Goal: Share content

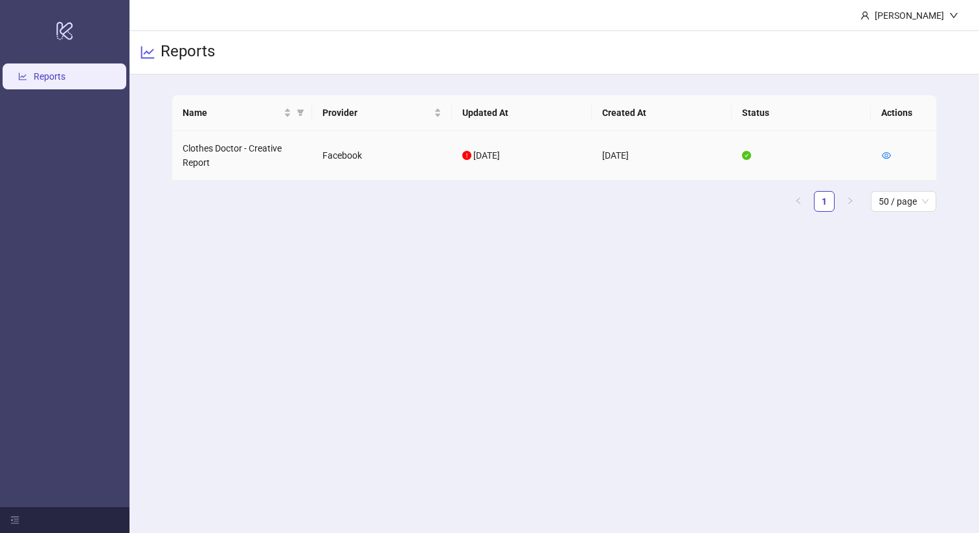
click at [469, 153] on icon "exclamation-circle" at bounding box center [466, 155] width 9 height 9
click at [488, 160] on span "[DATE]" at bounding box center [486, 155] width 27 height 10
click at [885, 161] on div at bounding box center [886, 155] width 9 height 14
click at [885, 155] on icon "eye" at bounding box center [886, 155] width 9 height 9
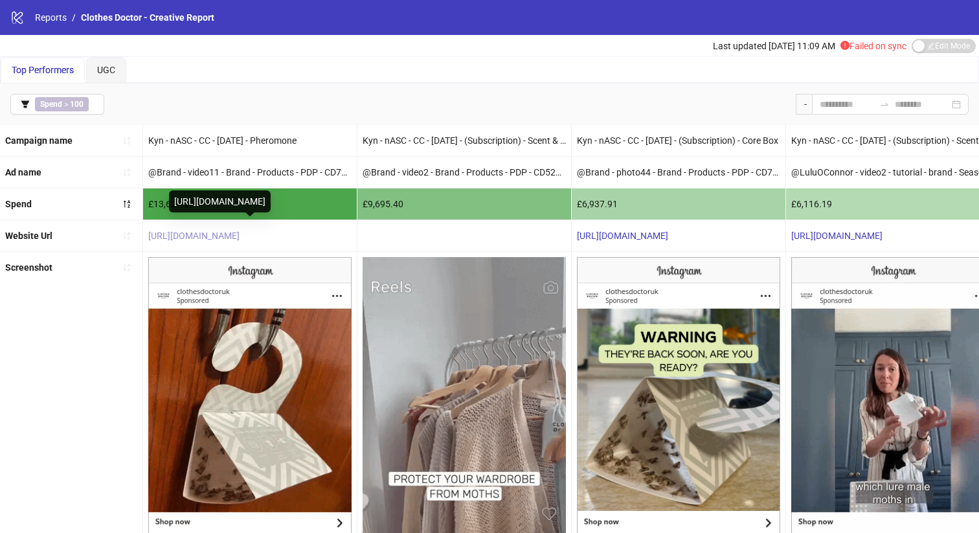
click at [240, 231] on link "[URL][DOMAIN_NAME]" at bounding box center [193, 236] width 91 height 10
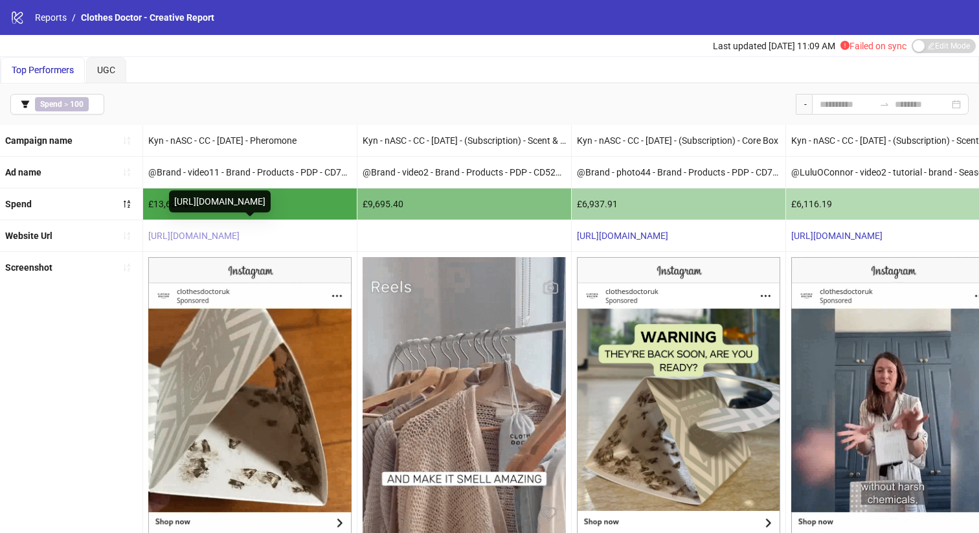
scroll to position [185, 0]
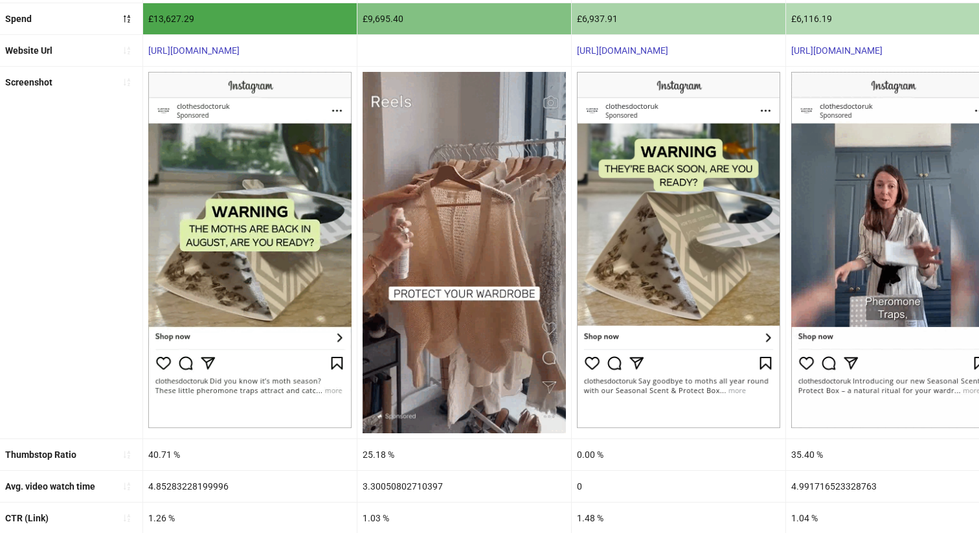
click at [260, 269] on img at bounding box center [249, 250] width 203 height 356
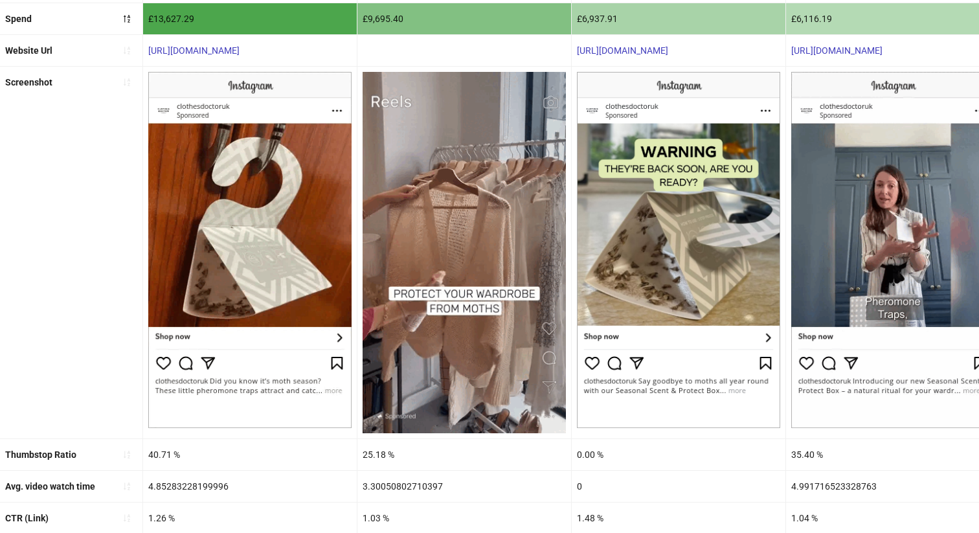
scroll to position [239, 0]
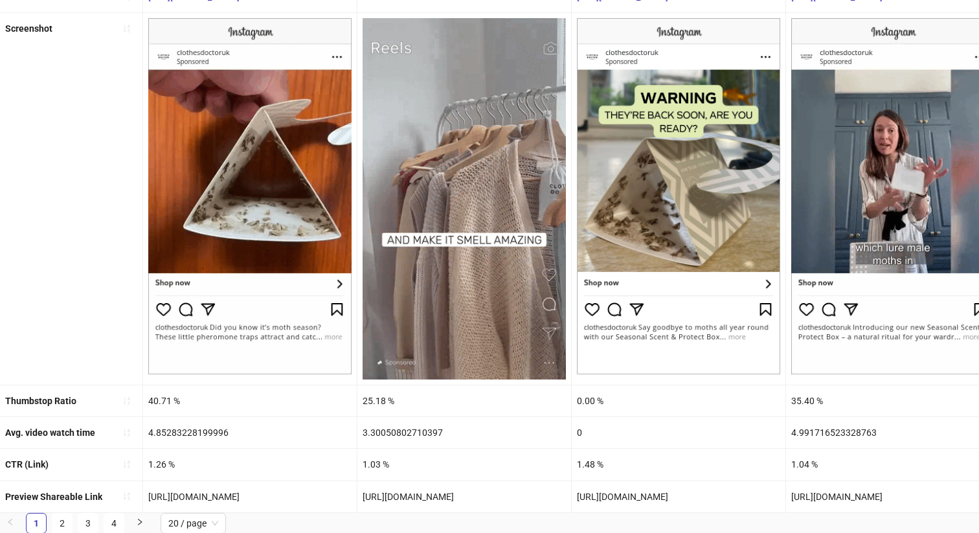
drag, startPoint x: 291, startPoint y: 492, endPoint x: 146, endPoint y: 490, distance: 145.0
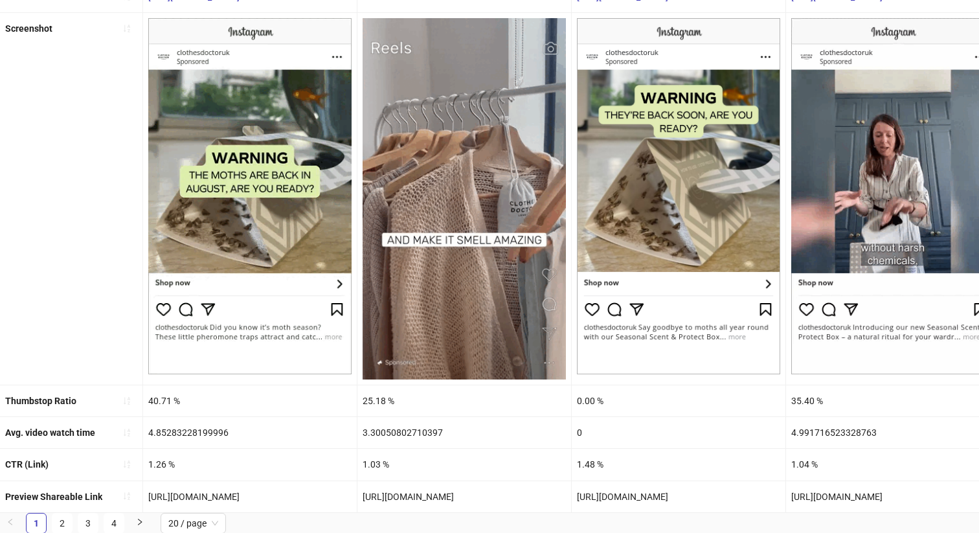
click at [146, 490] on div "[URL][DOMAIN_NAME]" at bounding box center [250, 496] width 214 height 31
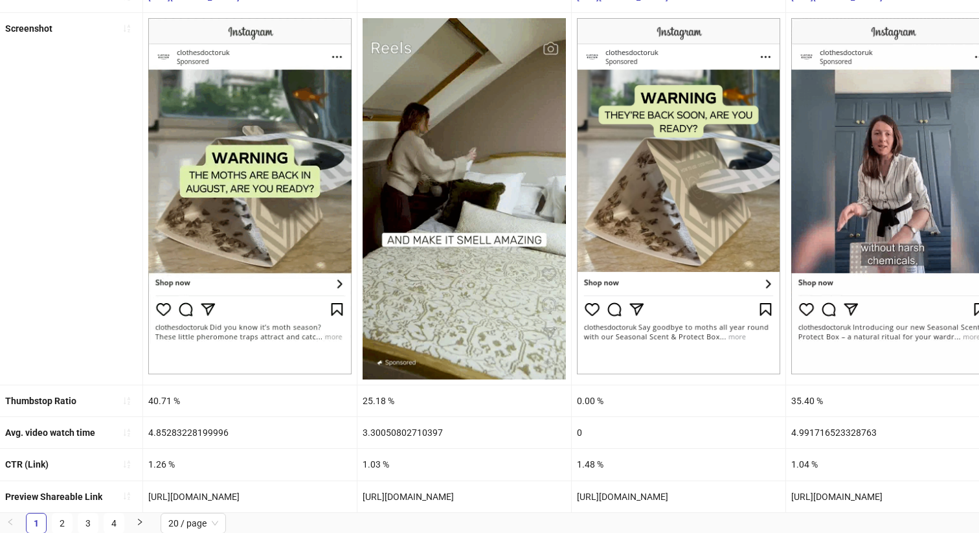
copy div "[URL][DOMAIN_NAME]"
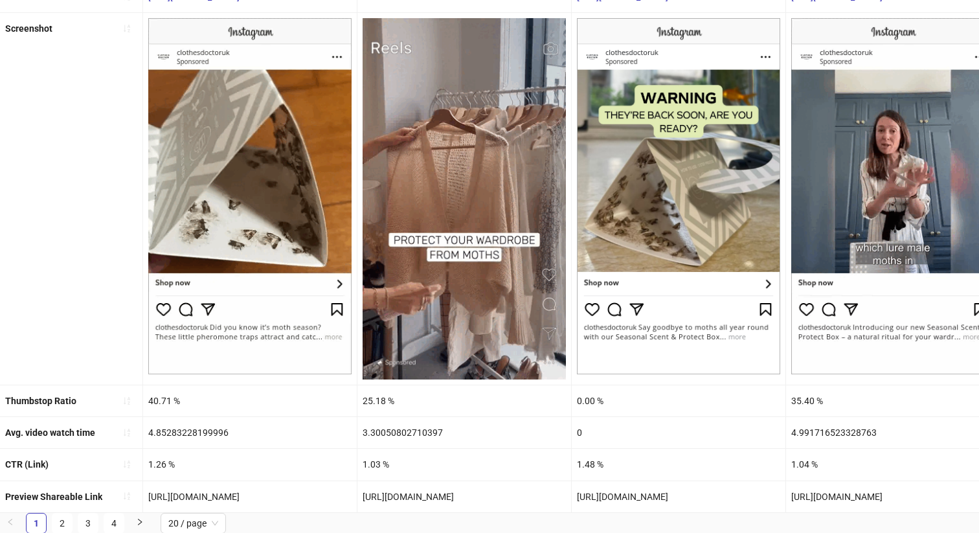
click at [442, 497] on div "[URL][DOMAIN_NAME]" at bounding box center [464, 496] width 214 height 31
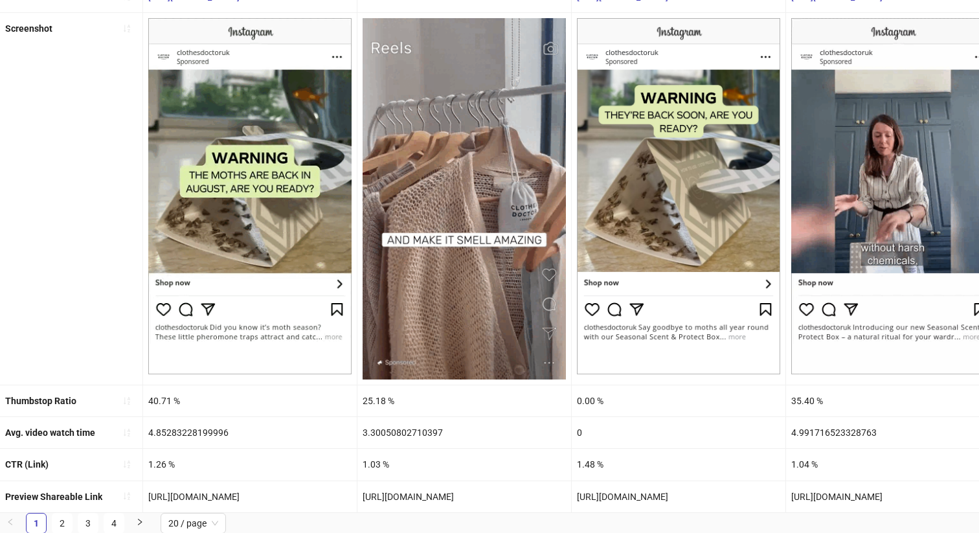
click at [442, 497] on div "[URL][DOMAIN_NAME]" at bounding box center [464, 496] width 214 height 31
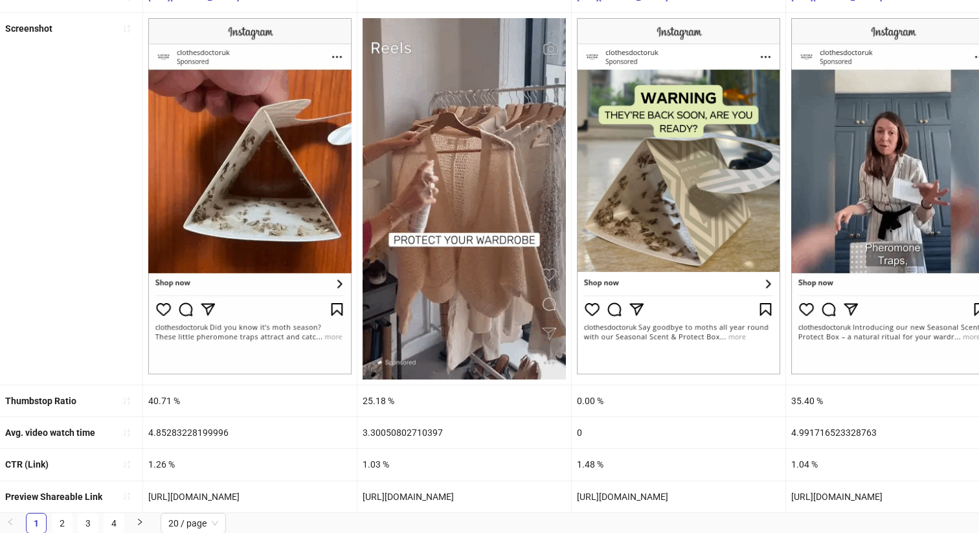
click at [442, 497] on div "[URL][DOMAIN_NAME]" at bounding box center [464, 496] width 214 height 31
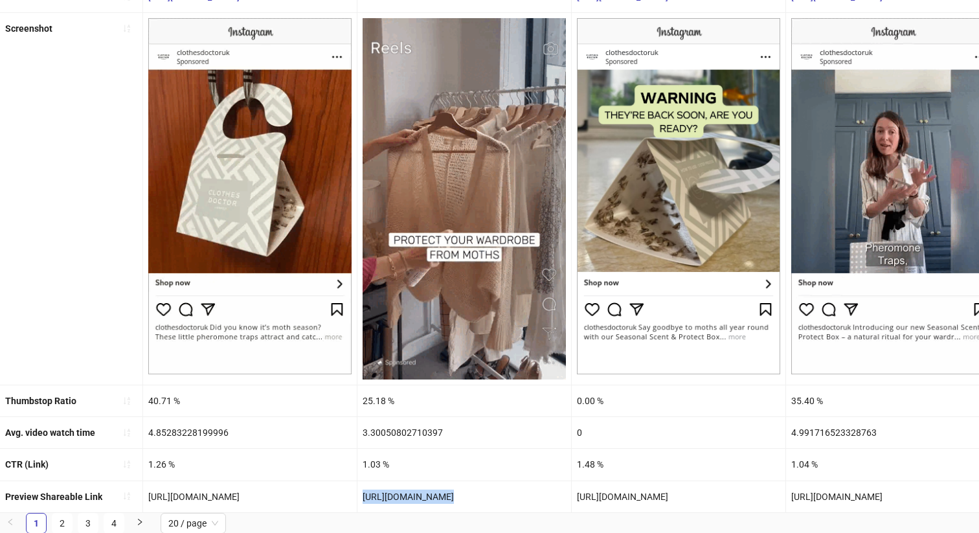
copy div "[URL][DOMAIN_NAME]"
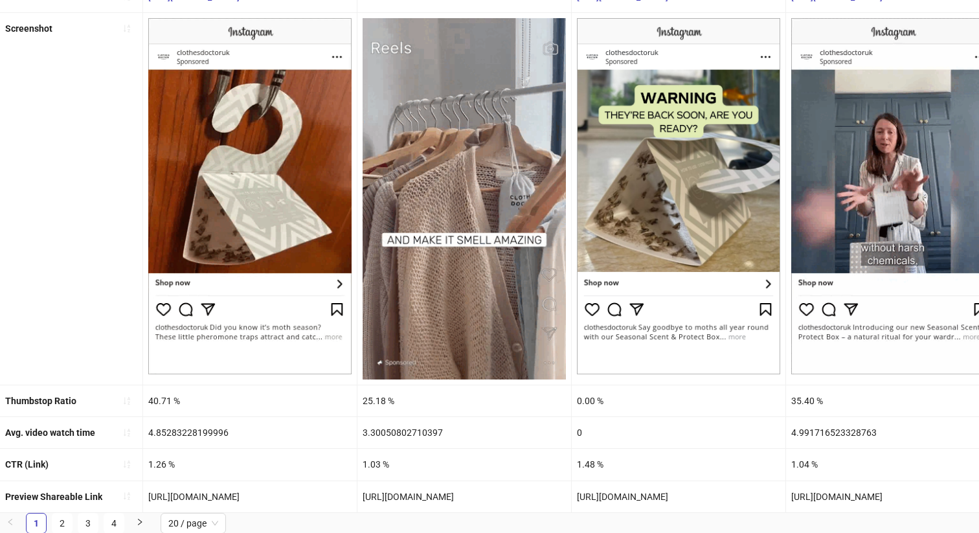
click at [625, 495] on div "[URL][DOMAIN_NAME]" at bounding box center [679, 496] width 214 height 31
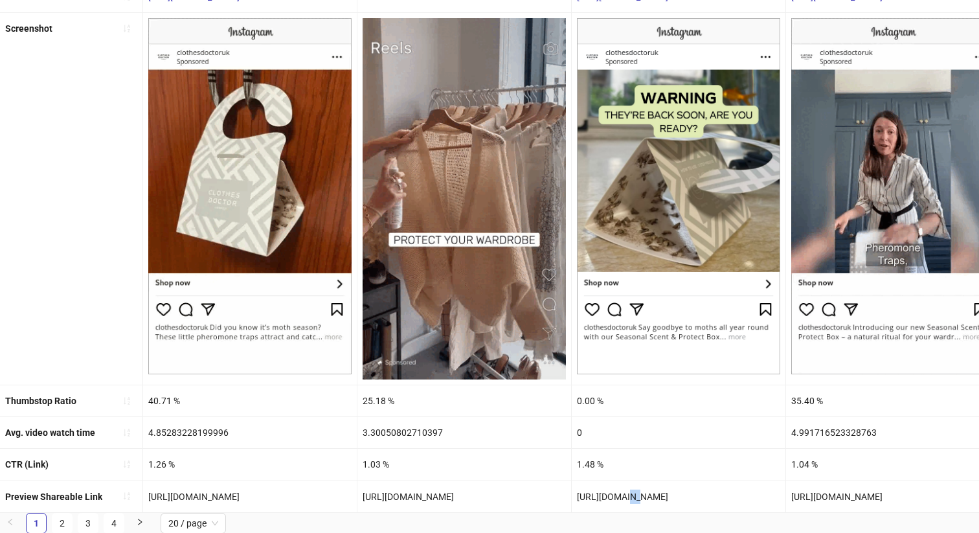
click at [625, 495] on div "[URL][DOMAIN_NAME]" at bounding box center [679, 496] width 214 height 31
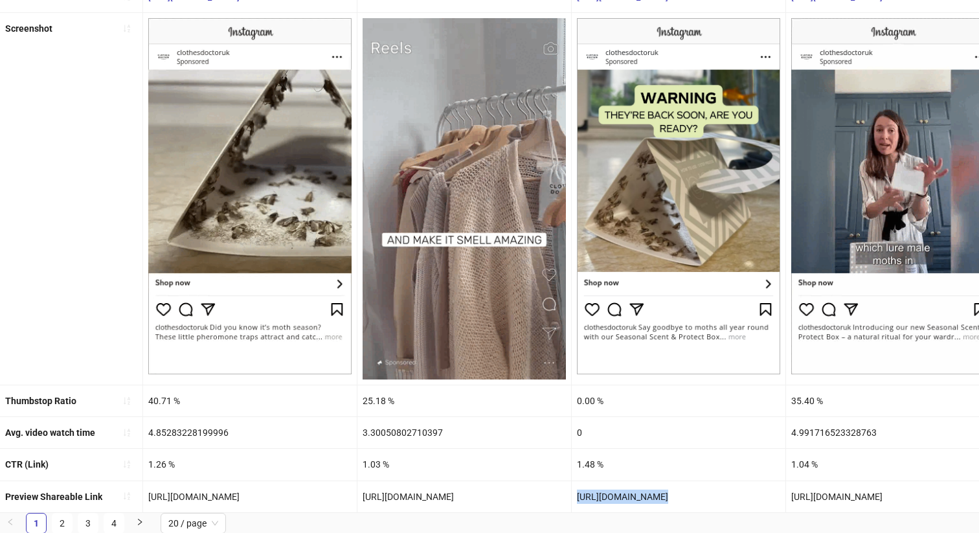
click at [625, 495] on div "[URL][DOMAIN_NAME]" at bounding box center [679, 496] width 214 height 31
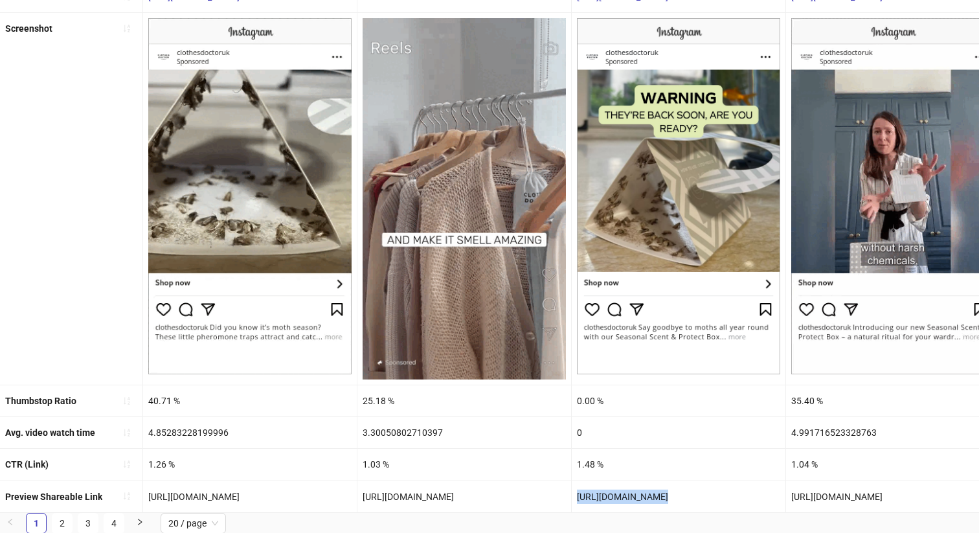
copy div "[URL][DOMAIN_NAME]"
